Goal: Task Accomplishment & Management: Manage account settings

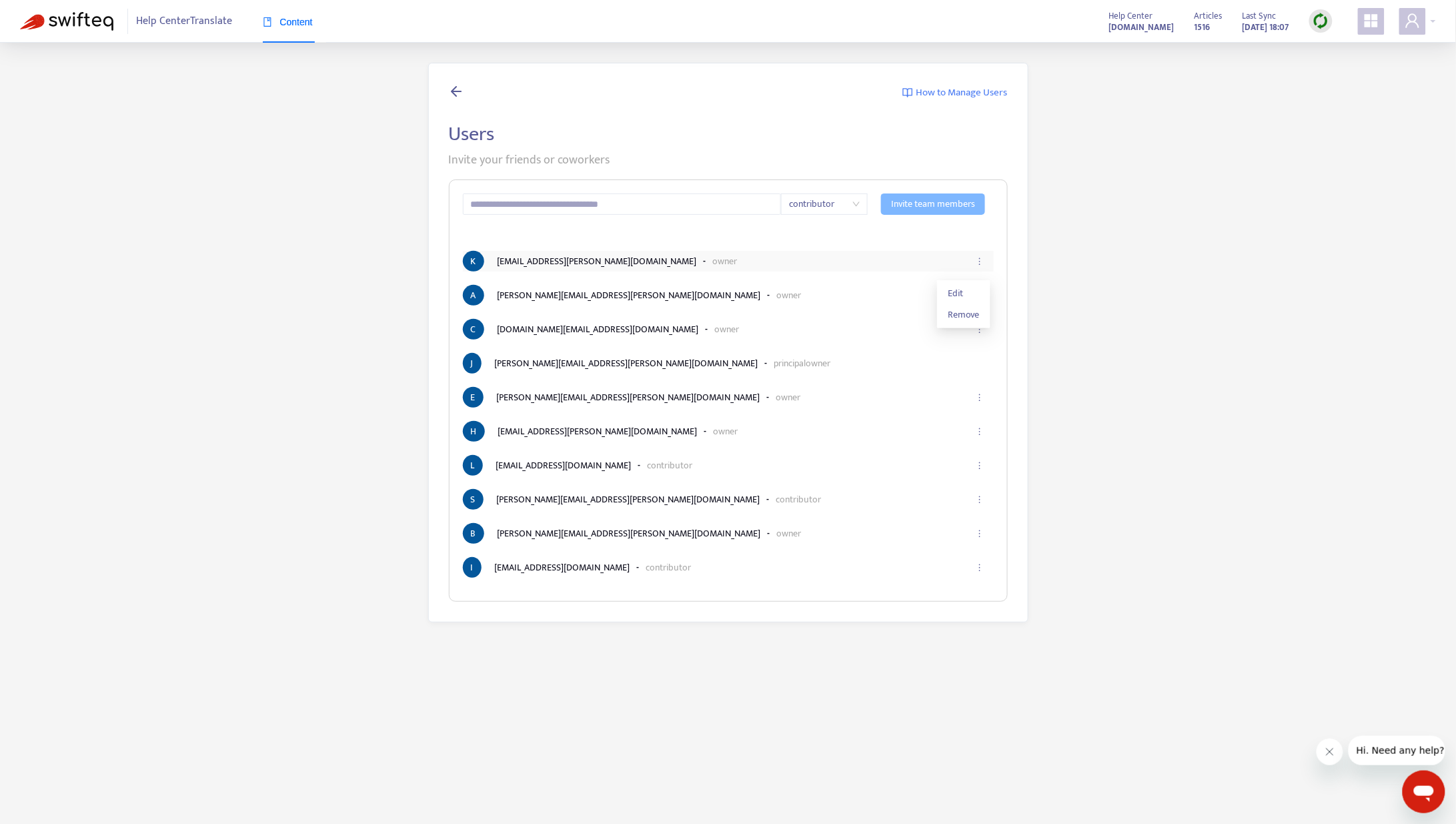
click at [982, 261] on icon "ellipsis" at bounding box center [980, 262] width 10 height 10
click at [973, 313] on span "Remove" at bounding box center [964, 314] width 32 height 14
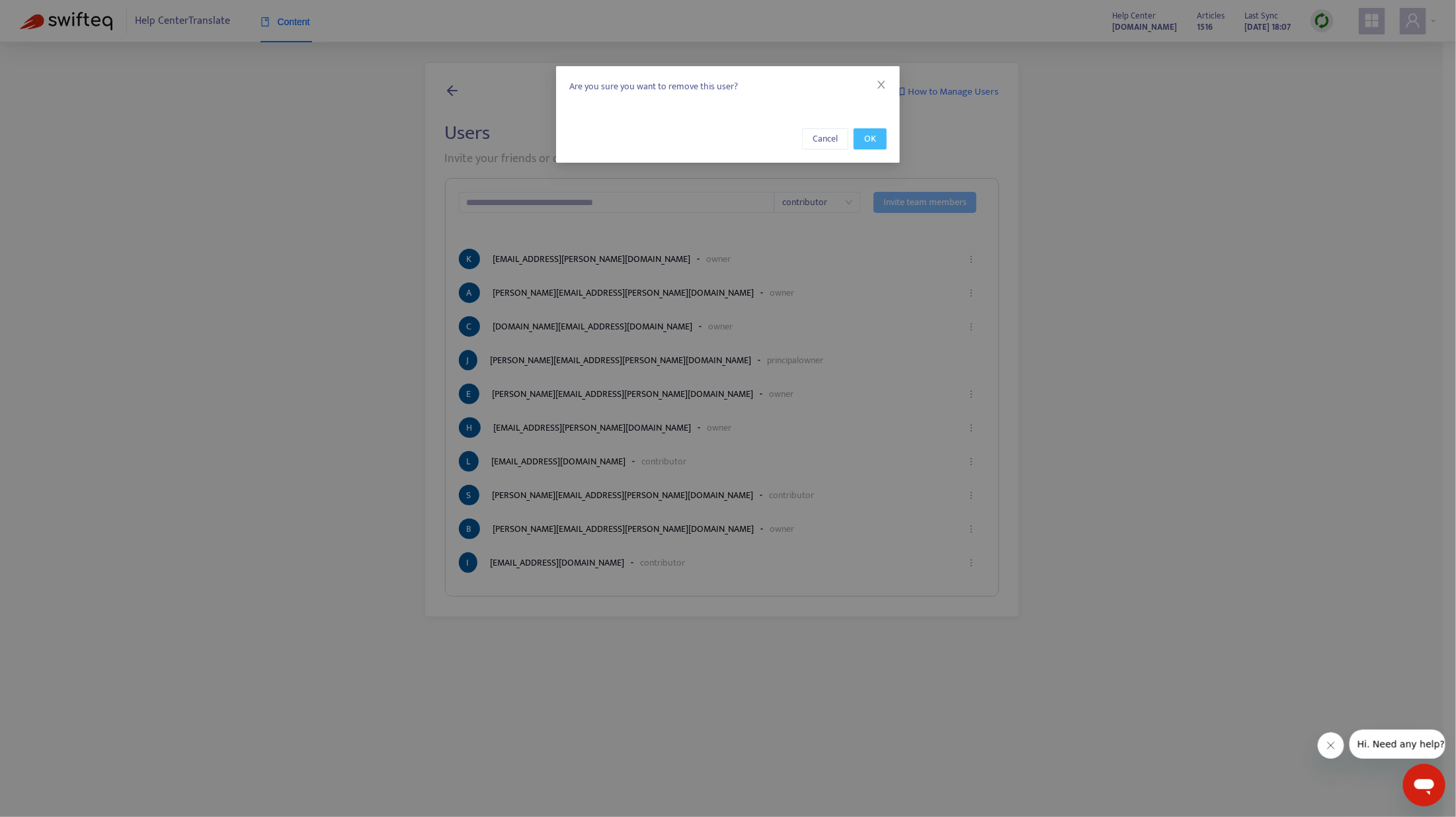
click at [874, 143] on span "OK" at bounding box center [871, 138] width 12 height 14
click at [873, 140] on span "OK" at bounding box center [871, 138] width 12 height 14
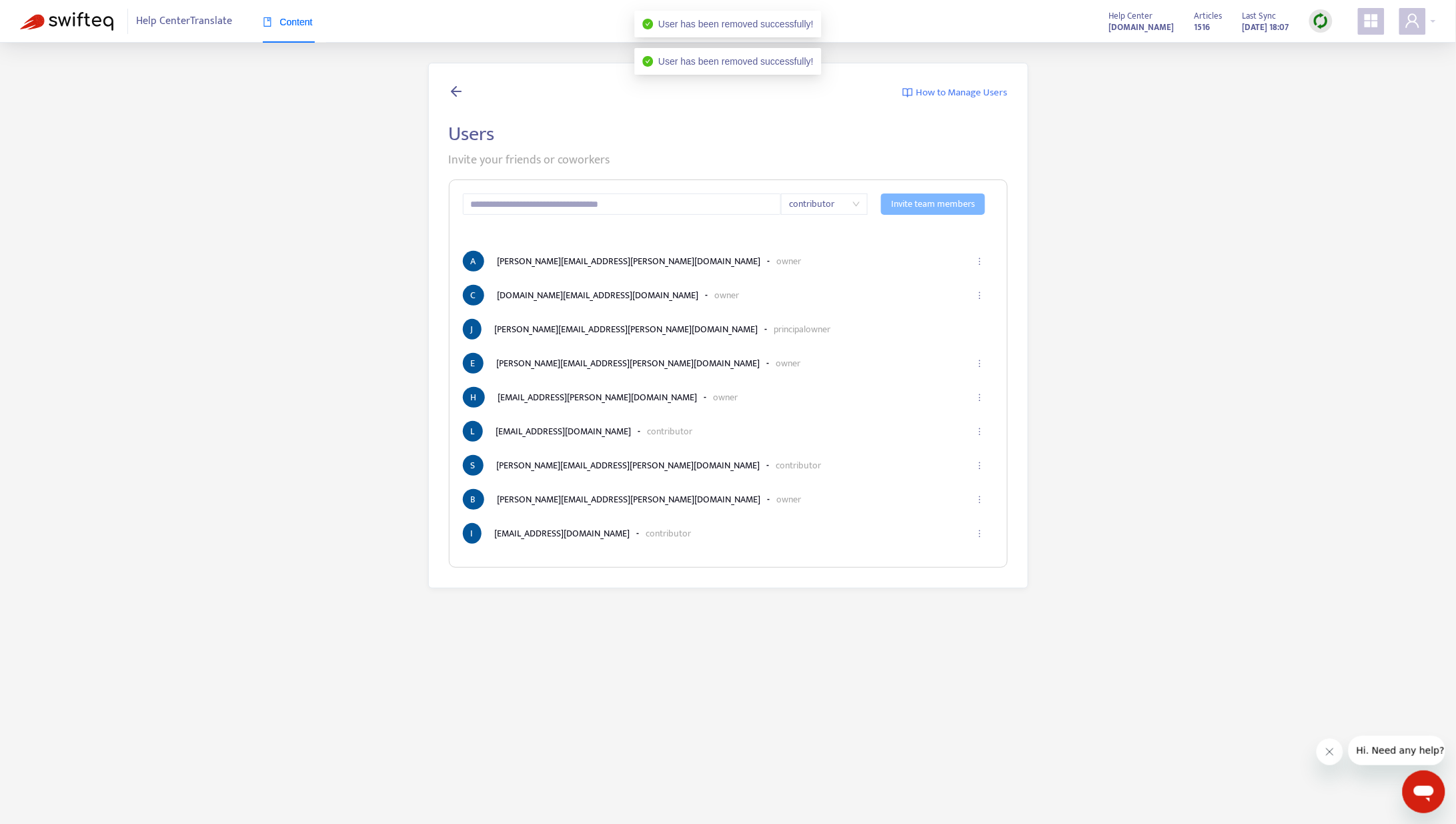
click at [1154, 435] on div "How to Manage Users Users Invite your friends or coworkers contributor Invite t…" at bounding box center [728, 326] width 1416 height 526
click at [62, 20] on img at bounding box center [67, 22] width 94 height 19
